Goal: Find specific page/section: Find specific page/section

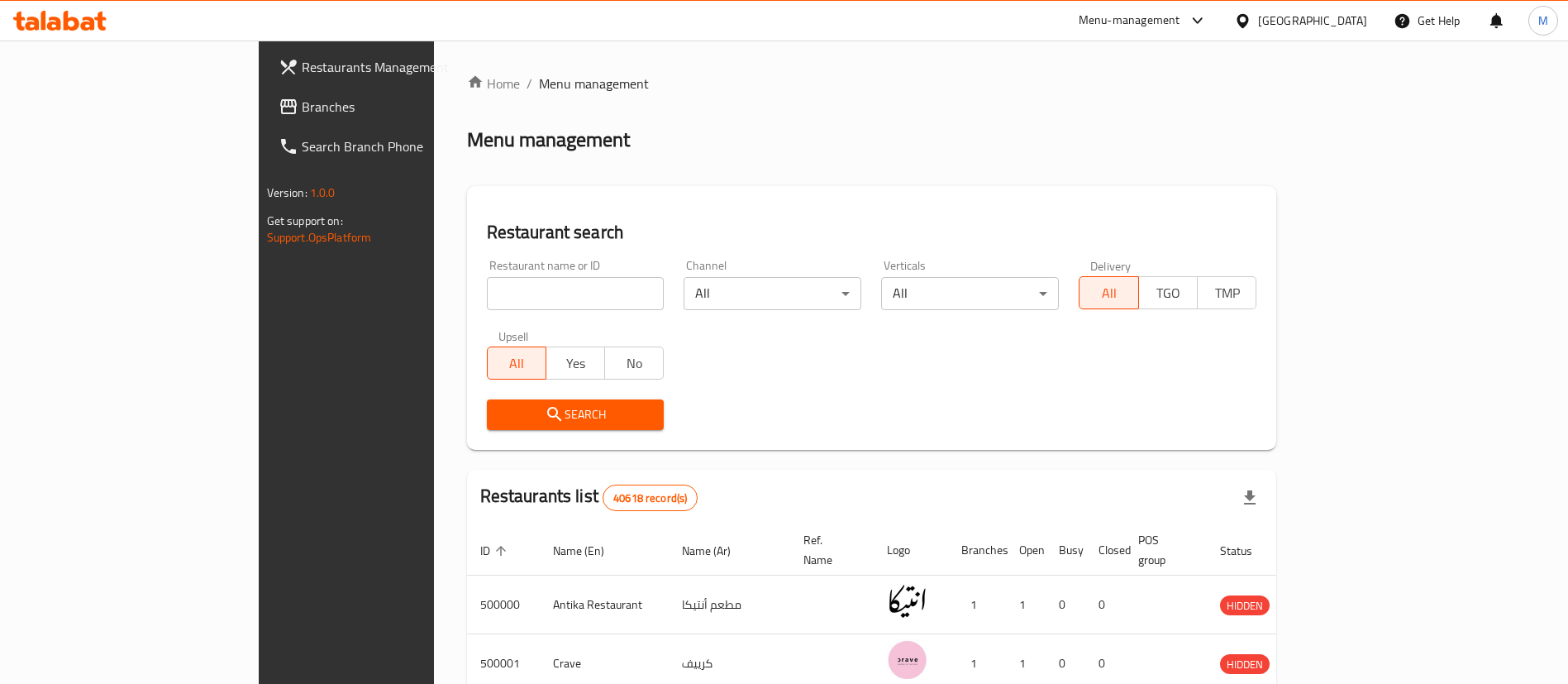
click at [541, 297] on input "search" at bounding box center [575, 294] width 178 height 33
type input "[DEMOGRAPHIC_DATA]"
click button "Search" at bounding box center [575, 414] width 178 height 30
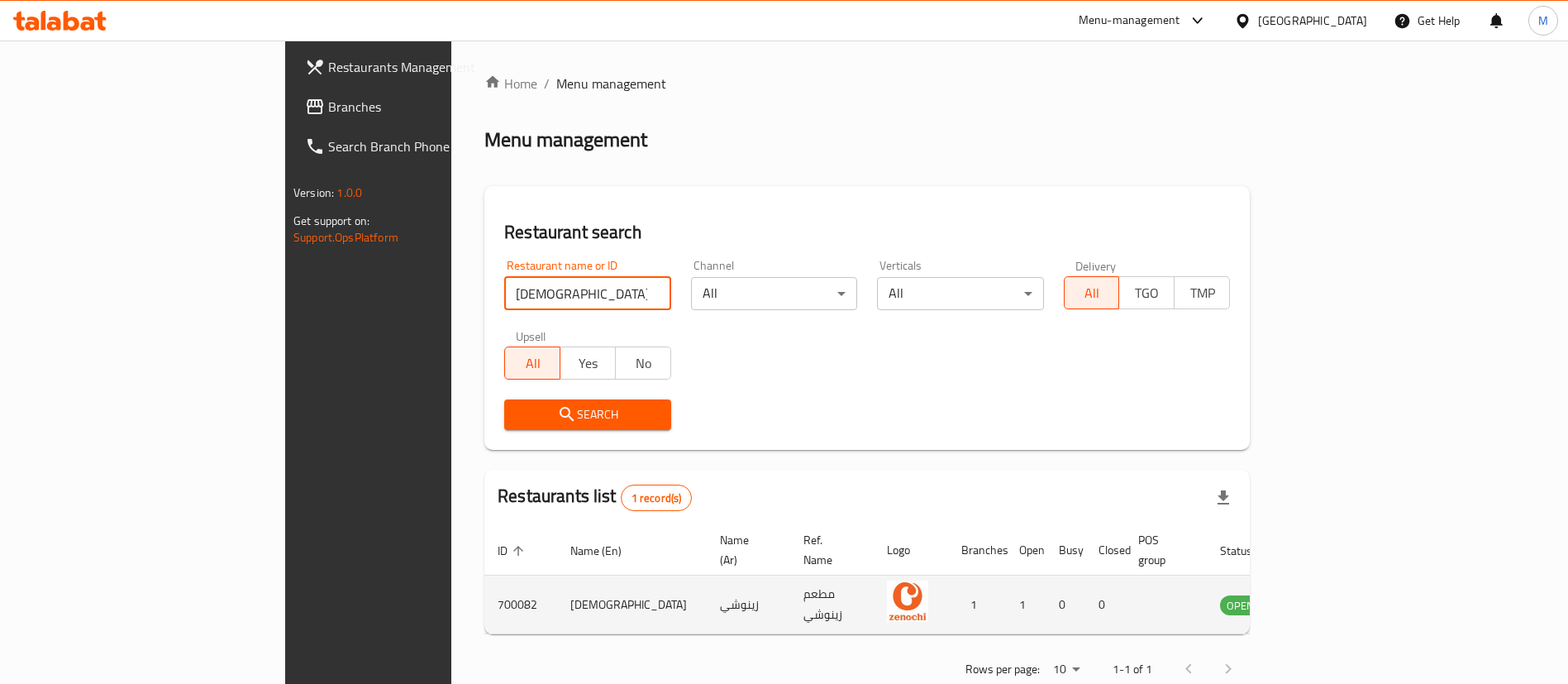
click at [484, 584] on td "700082" at bounding box center [520, 604] width 73 height 58
copy td "700082"
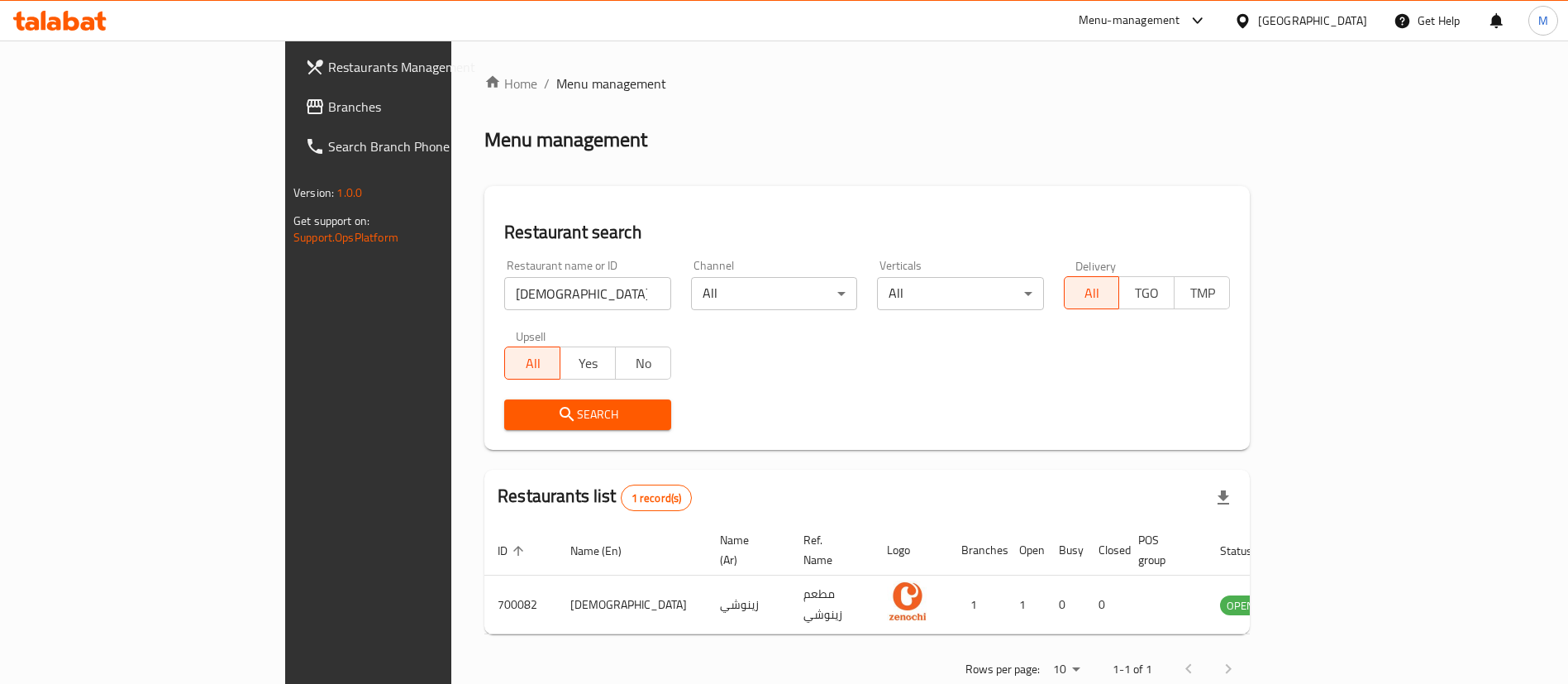
click at [1180, 19] on div "Menu-management" at bounding box center [1129, 20] width 101 height 19
click at [1184, 107] on div "Agent Campaigns Center" at bounding box center [1116, 110] width 151 height 38
